Goal: Task Accomplishment & Management: Use online tool/utility

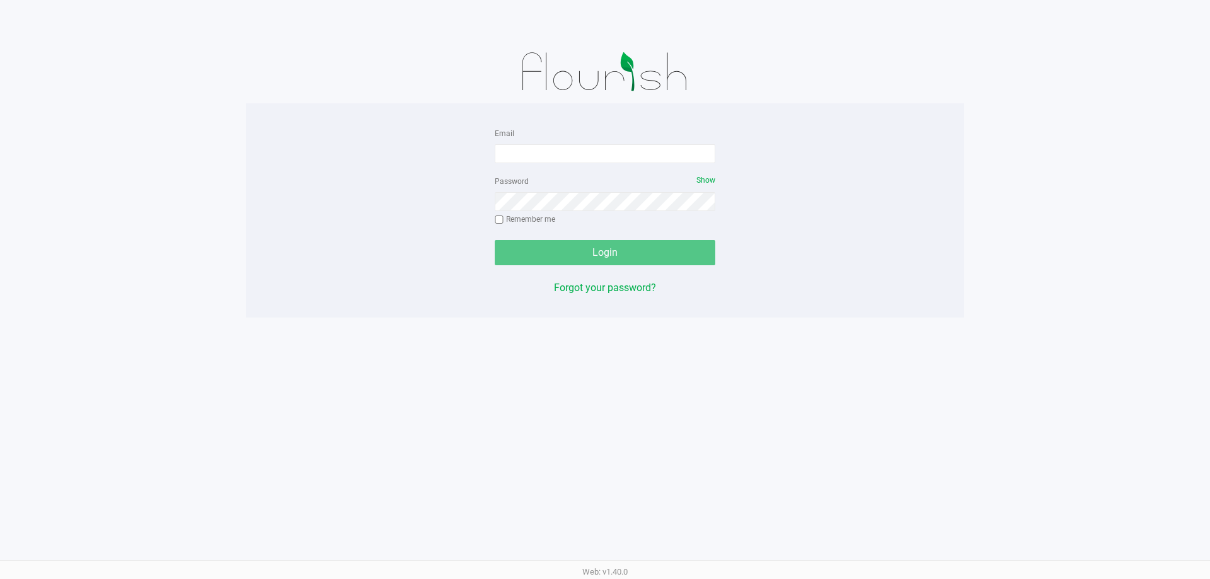
click at [548, 142] on div "Email" at bounding box center [605, 144] width 221 height 38
click at [527, 153] on input "Email" at bounding box center [605, 153] width 221 height 19
type input "[EMAIL_ADDRESS][DOMAIN_NAME]"
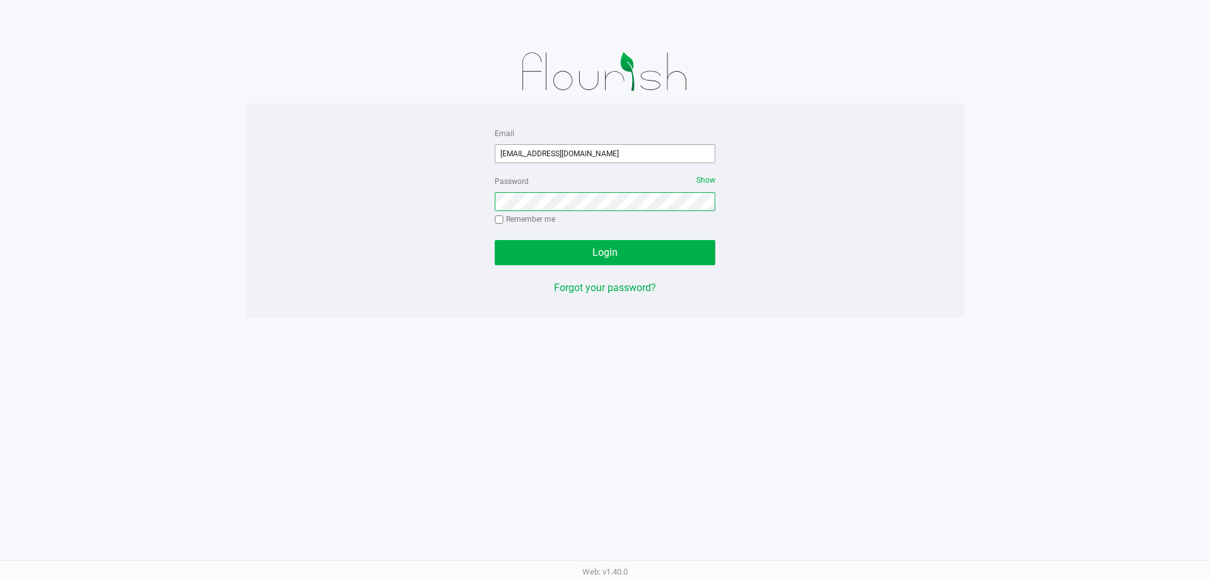
click at [495, 240] on button "Login" at bounding box center [605, 252] width 221 height 25
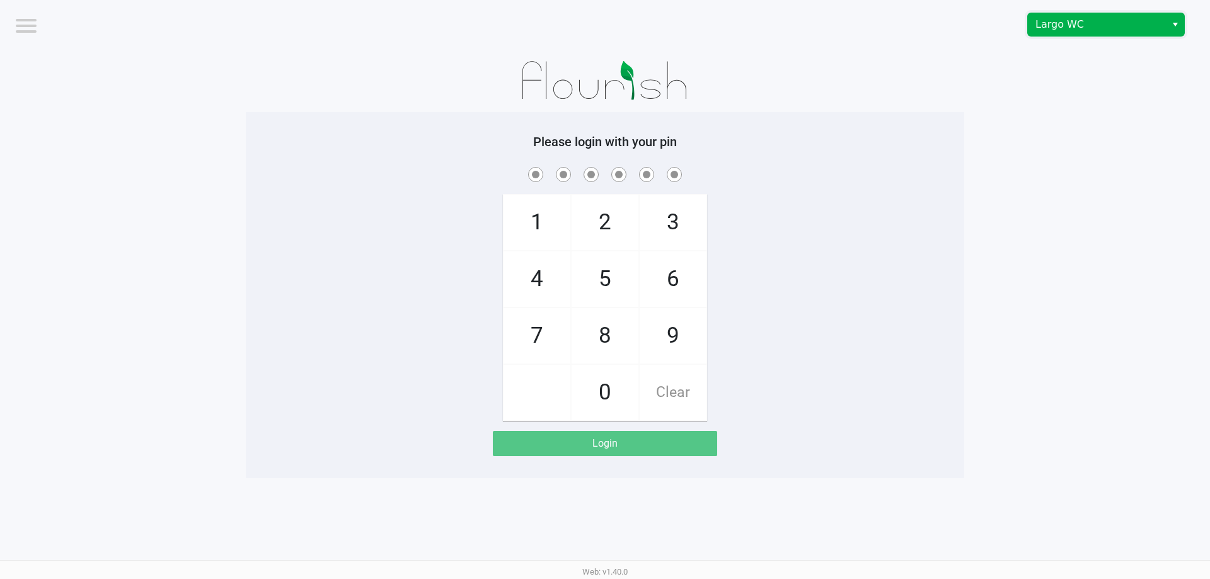
click at [1068, 21] on span "Largo WC" at bounding box center [1096, 24] width 123 height 15
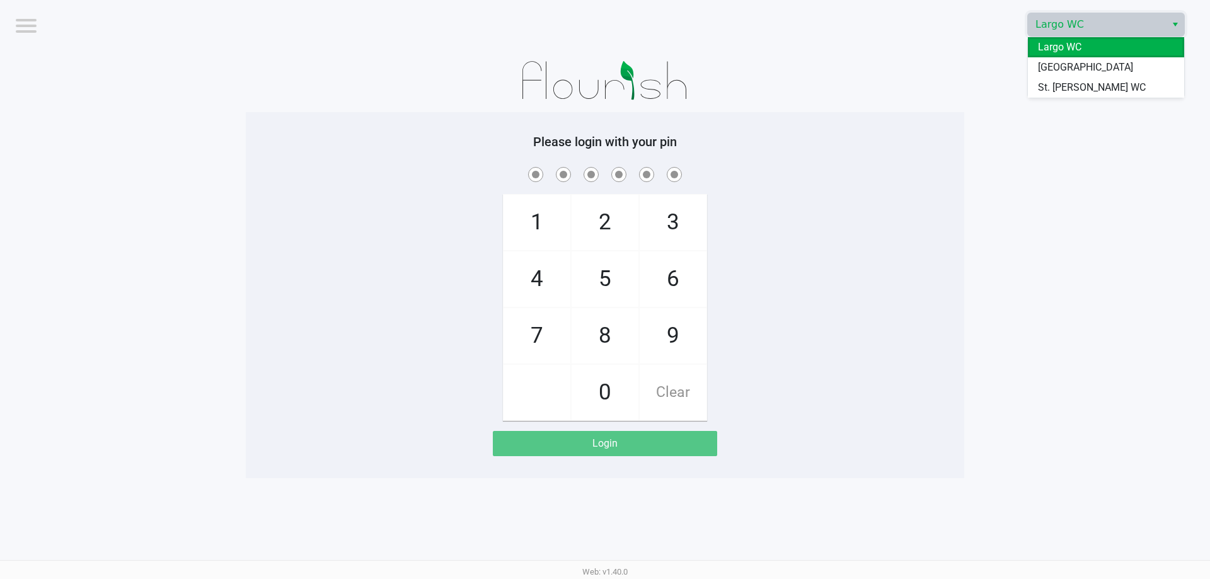
drag, startPoint x: 1058, startPoint y: 89, endPoint x: 894, endPoint y: 117, distance: 166.2
click at [1055, 90] on span "St. [PERSON_NAME] WC" at bounding box center [1092, 87] width 108 height 15
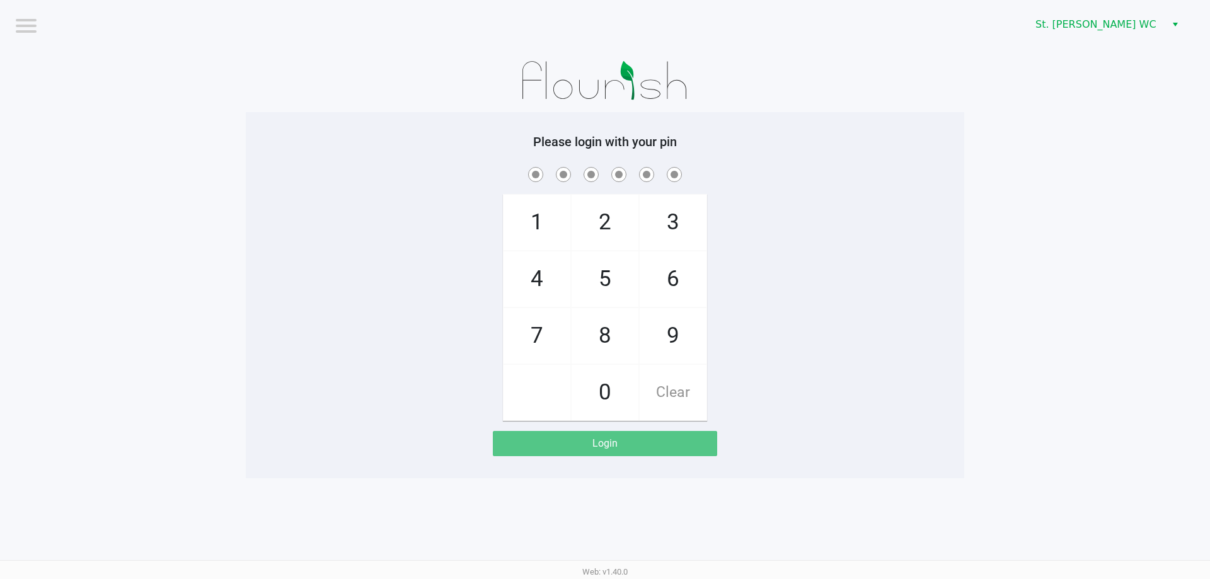
click at [886, 118] on div "Please login with your pin 1 4 7 2 5 8 0 3 6 9 Clear Login" at bounding box center [605, 295] width 718 height 366
checkbox input "true"
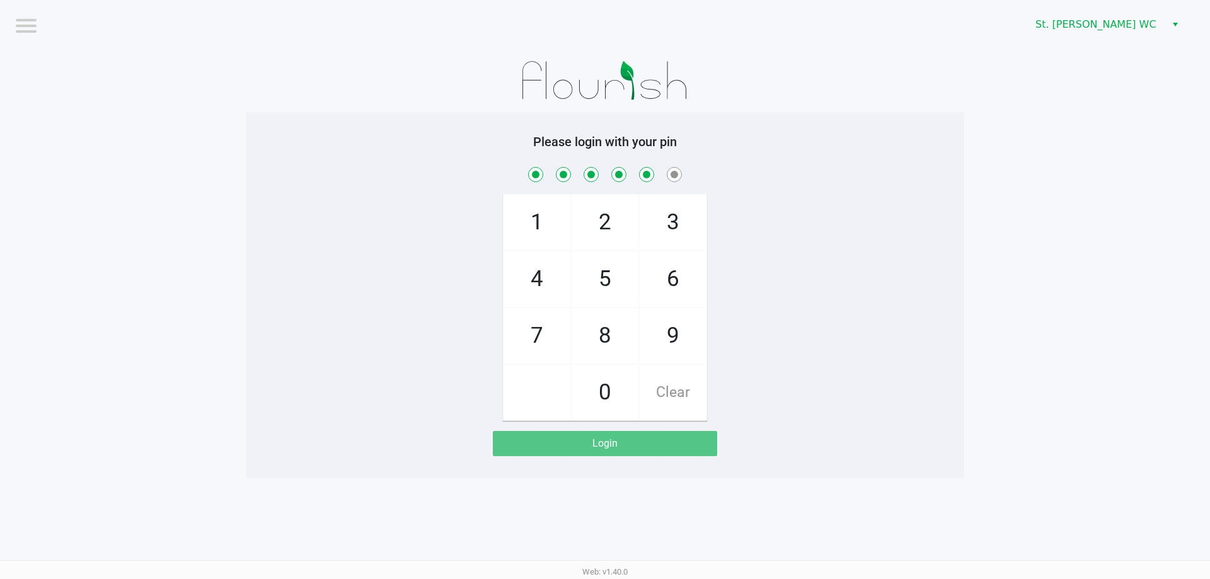
checkbox input "true"
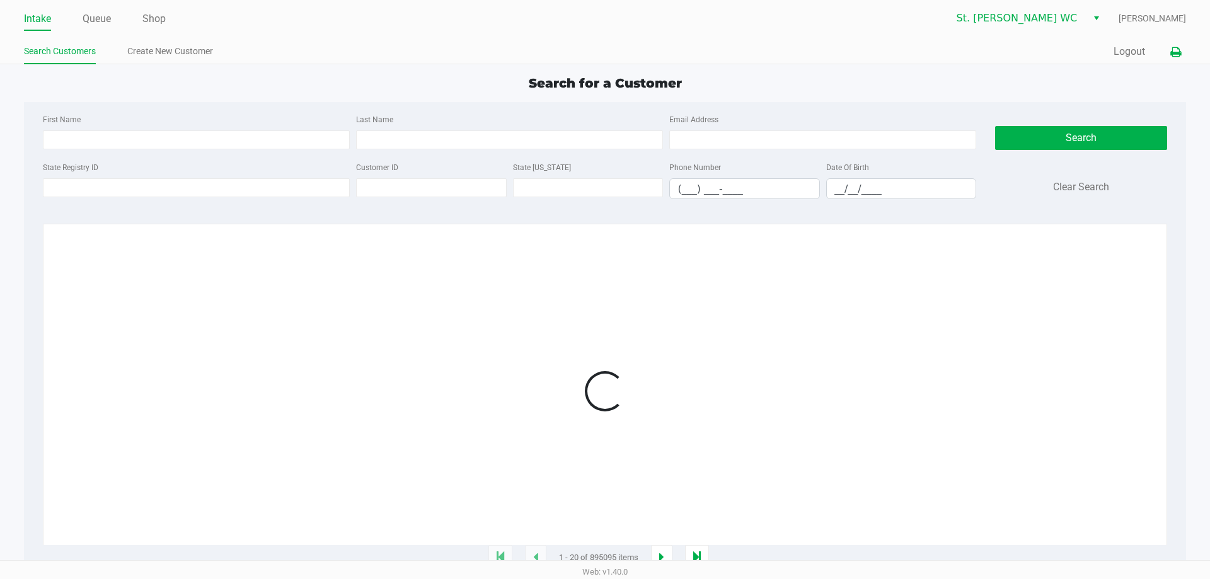
click at [1178, 49] on icon at bounding box center [1175, 52] width 11 height 9
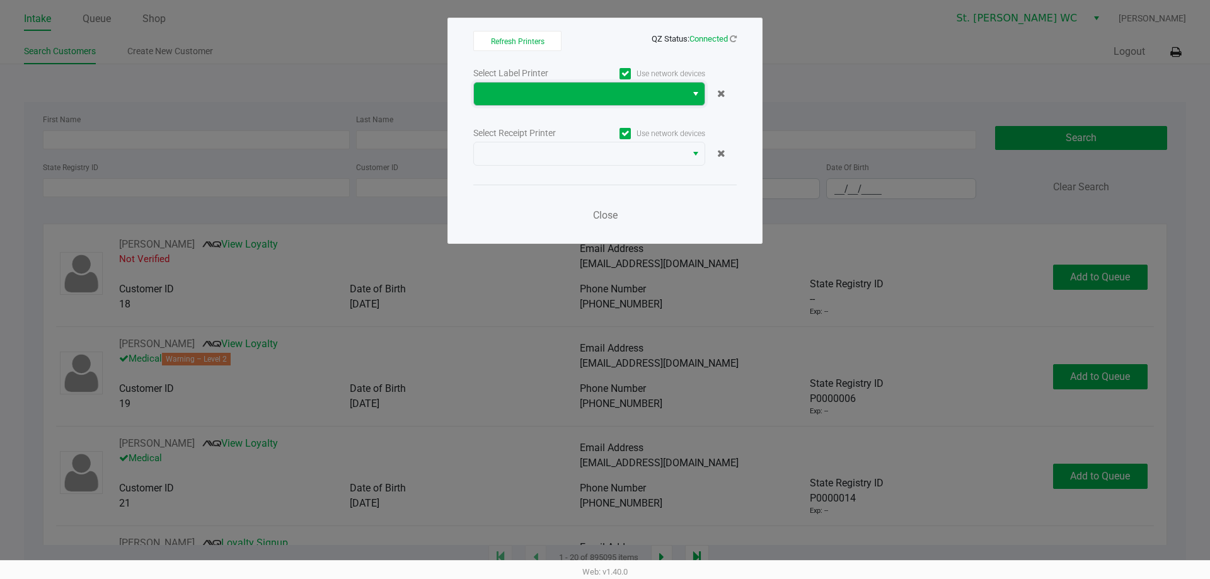
click at [650, 82] on kendo-dropdownlist at bounding box center [589, 94] width 232 height 24
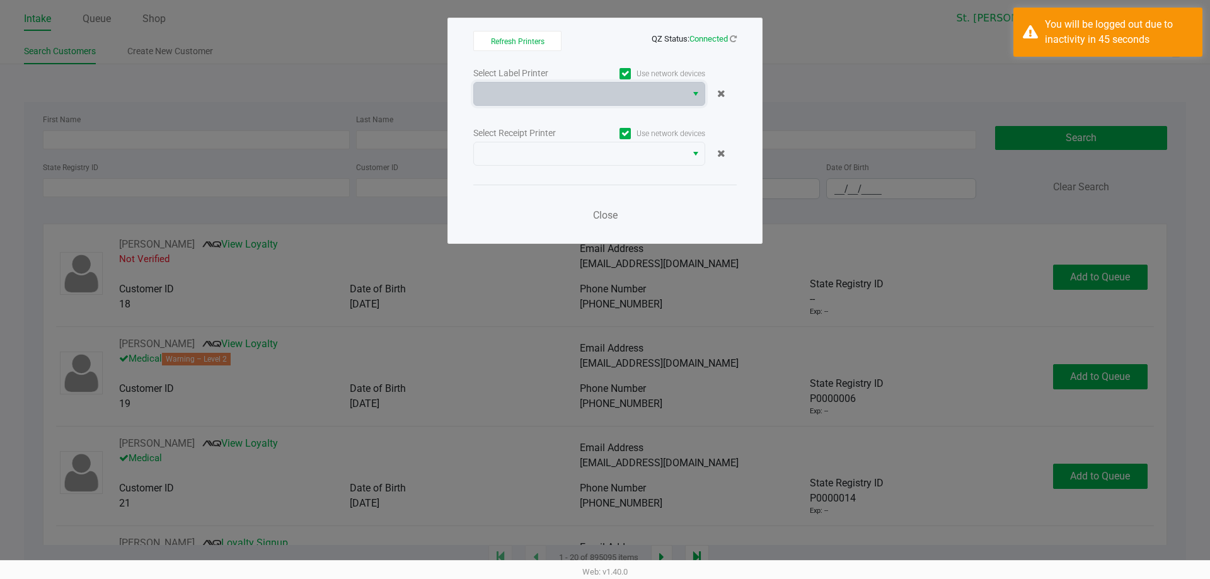
click at [263, 125] on ngb-modal-window "Refresh Printers QZ Status: Connected Select Label Printer Use network devices …" at bounding box center [605, 289] width 1210 height 579
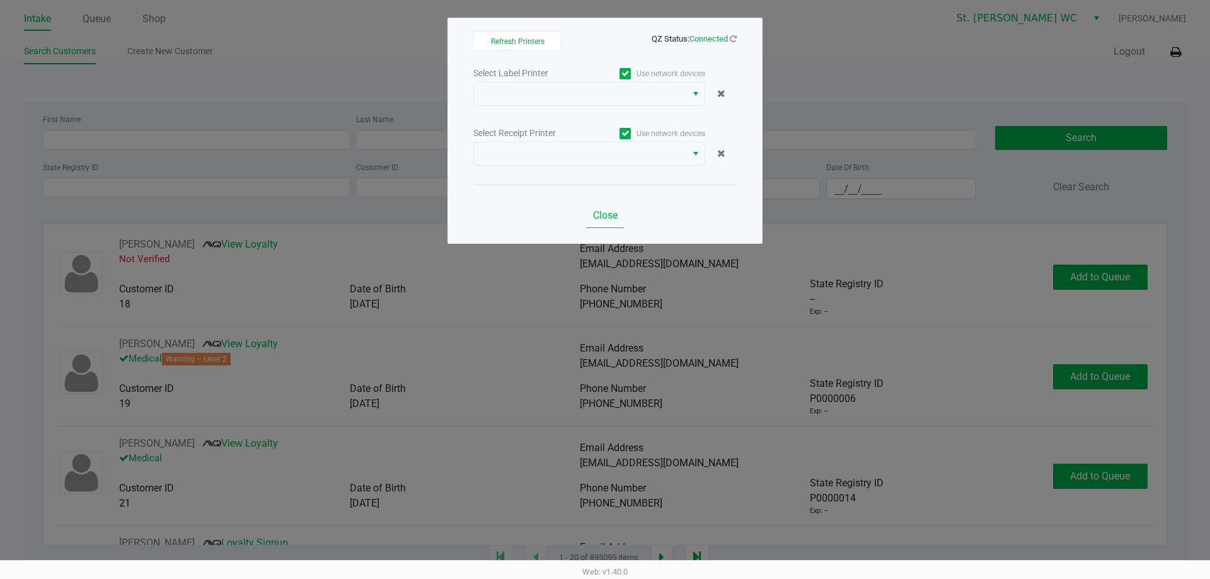
click at [590, 225] on button "Close" at bounding box center [605, 215] width 38 height 25
